Goal: Transaction & Acquisition: Book appointment/travel/reservation

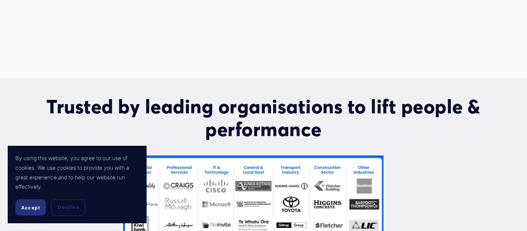
drag, startPoint x: 527, startPoint y: 10, endPoint x: 525, endPoint y: 106, distance: 95.7
click at [525, 106] on html "By using this website, you agree to our use of cookies. We use cookies to provi…" at bounding box center [263, 88] width 527 height 1018
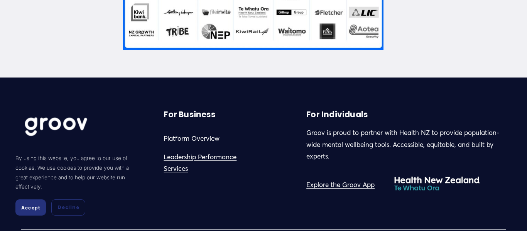
scroll to position [632, 0]
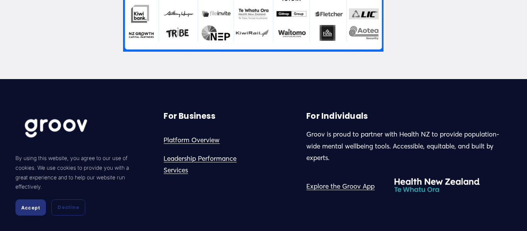
click at [29, 206] on span "Accept" at bounding box center [30, 208] width 19 height 6
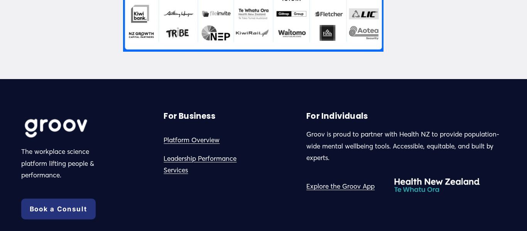
click at [69, 206] on link "Book a Consult" at bounding box center [58, 209] width 74 height 21
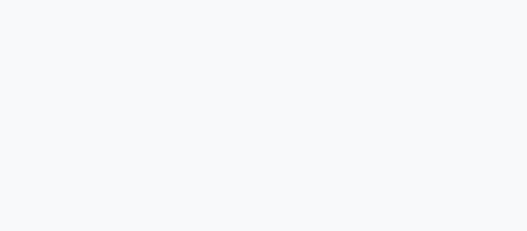
scroll to position [194, 0]
click at [520, 112] on div "TAKE THE NEXT STEP Book a Demo with our Expert Team Learn more in a 30 minute m…" at bounding box center [263, 66] width 527 height 406
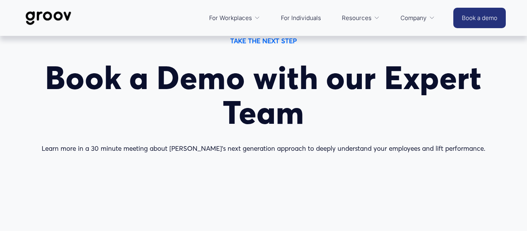
scroll to position [0, 0]
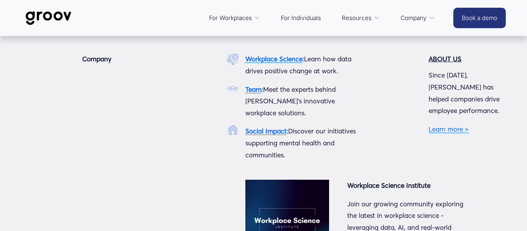
click at [415, 17] on span "Company" at bounding box center [413, 18] width 26 height 11
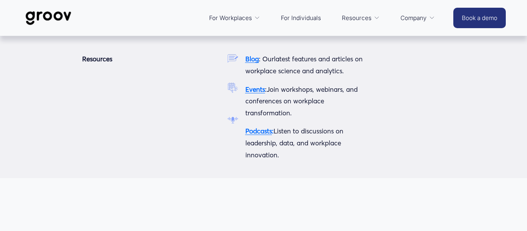
click at [353, 19] on span "Resources" at bounding box center [357, 18] width 30 height 11
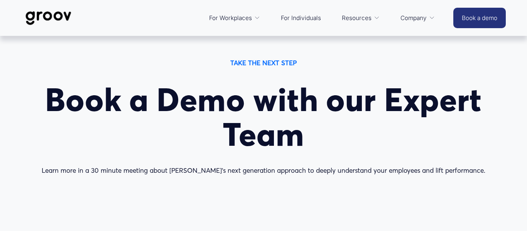
click at [287, 17] on link "For Individuals" at bounding box center [301, 18] width 48 height 19
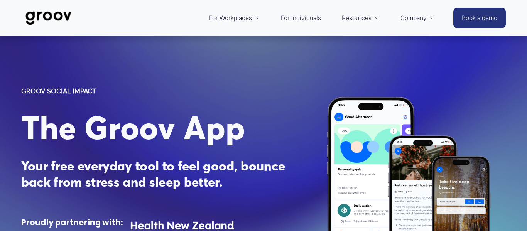
click at [0, 0] on span "Platform Overview" at bounding box center [0, 0] width 0 height 0
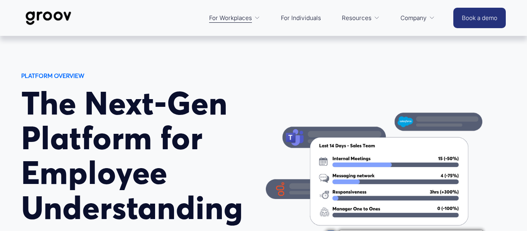
click at [469, 16] on link "Book a demo" at bounding box center [479, 18] width 52 height 20
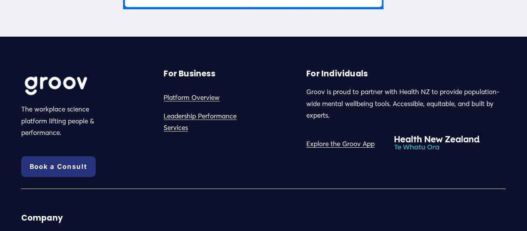
scroll to position [679, 0]
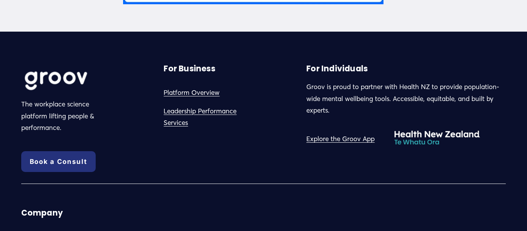
click at [82, 158] on link "Book a Consult" at bounding box center [58, 161] width 74 height 21
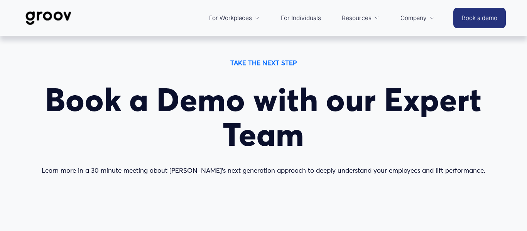
click at [0, 0] on span "Services" at bounding box center [0, 0] width 0 height 0
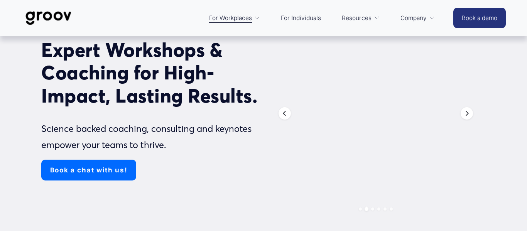
scroll to position [62, 0]
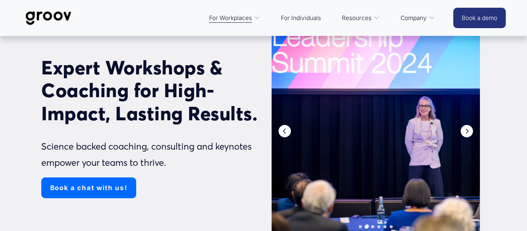
click at [88, 186] on link "Book a chat with us!" at bounding box center [88, 187] width 95 height 21
